Goal: Navigation & Orientation: Find specific page/section

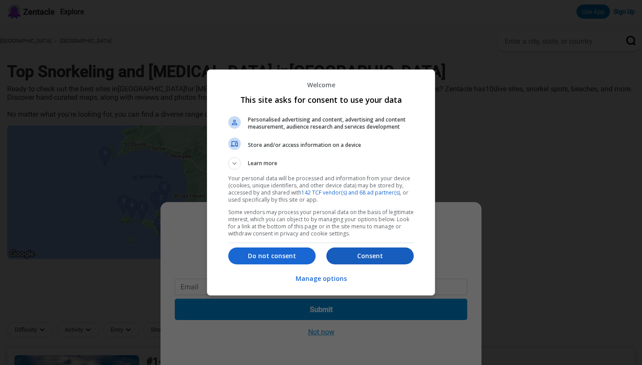
click at [353, 259] on p "Consent" at bounding box center [369, 256] width 87 height 9
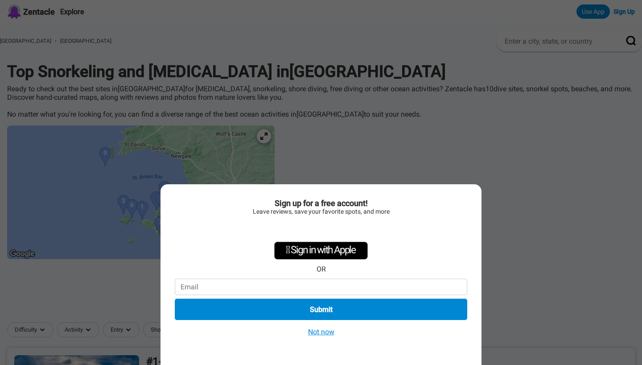
click at [327, 332] on button "Not now" at bounding box center [321, 332] width 32 height 9
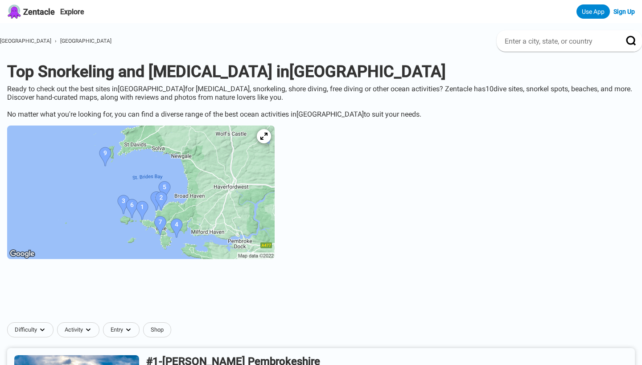
click at [249, 205] on img at bounding box center [140, 193] width 267 height 134
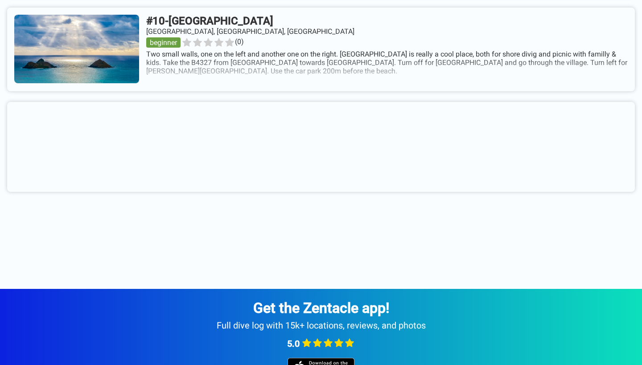
scroll to position [929, 0]
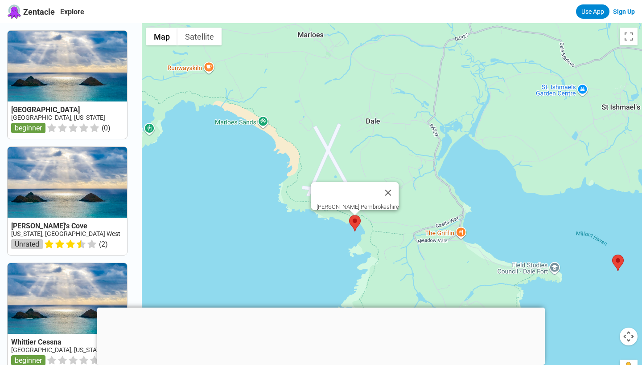
click at [349, 215] on area at bounding box center [349, 215] width 0 height 0
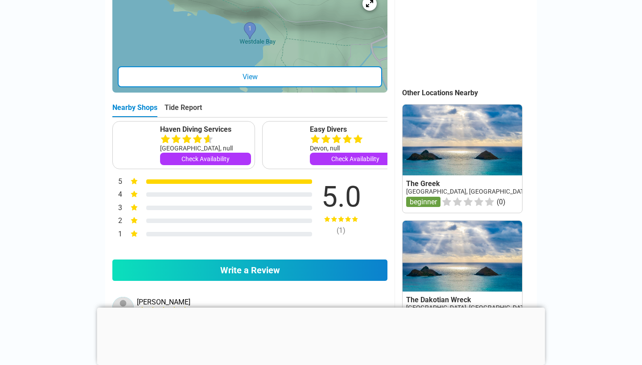
scroll to position [333, 0]
